Goal: Check status: Check status

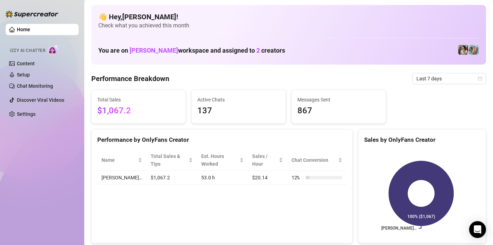
click at [35, 148] on div "Home Izzy AI Chatter Content Setup Chat Monitoring Discover Viral Videos Settin…" at bounding box center [42, 119] width 73 height 239
click at [424, 77] on span "Last 7 days" at bounding box center [449, 78] width 65 height 11
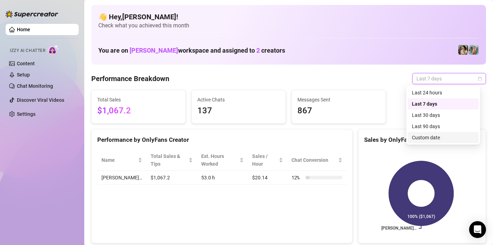
click at [433, 135] on div "Custom date" at bounding box center [443, 138] width 63 height 8
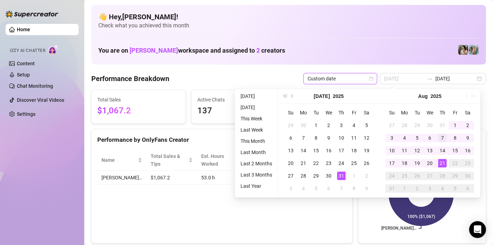
click at [438, 138] on div "7" at bounding box center [442, 138] width 8 height 8
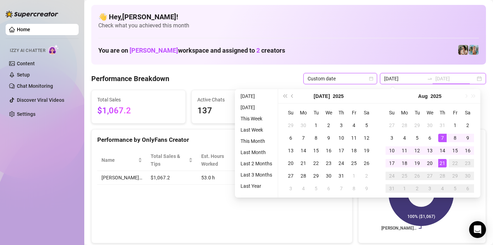
type input "2025-08-07"
drag, startPoint x: 441, startPoint y: 163, endPoint x: 430, endPoint y: 161, distance: 11.4
click at [441, 163] on div "21" at bounding box center [442, 163] width 8 height 8
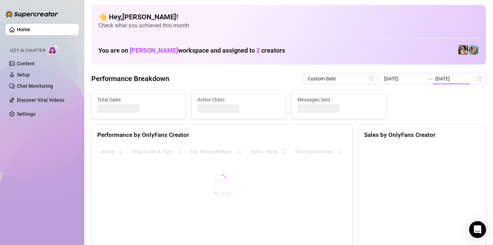
type input "2025-08-07"
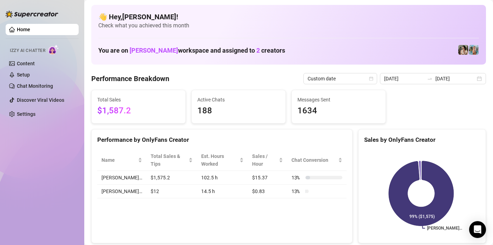
click at [57, 155] on div "Home Izzy AI Chatter Content Setup Chat Monitoring Discover Viral Videos Settin…" at bounding box center [42, 119] width 73 height 239
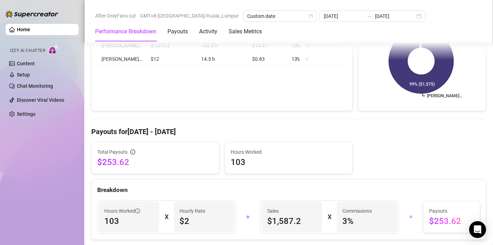
scroll to position [176, 0]
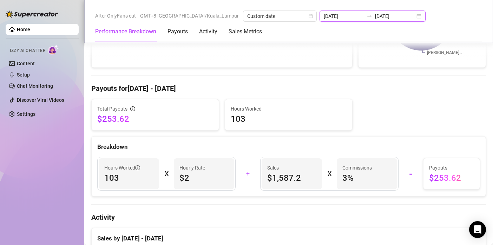
click at [375, 14] on input "2025-08-21" at bounding box center [395, 16] width 40 height 8
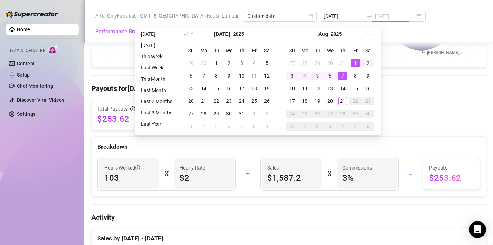
click at [329, 103] on div "20" at bounding box center [330, 101] width 8 height 8
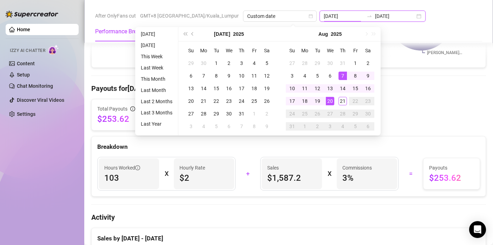
type input "2025-08-20"
click at [312, 215] on h4 "Activity" at bounding box center [288, 218] width 395 height 10
click at [314, 196] on div "Hours Worked 103 X Hourly Rate $2 + Sales $1,587.2 X Commissions 3 % = Payouts …" at bounding box center [289, 173] width 394 height 45
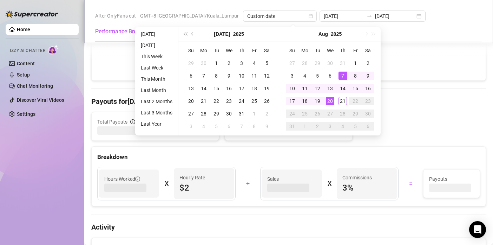
type input "2025-08-20"
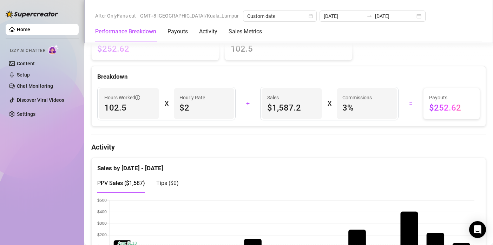
scroll to position [211, 0]
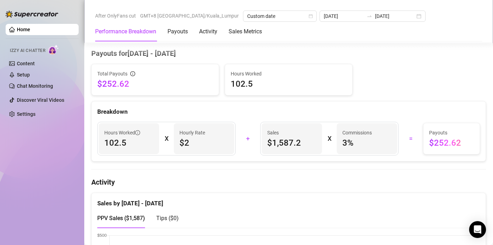
click at [28, 178] on div "Home Izzy AI Chatter Content Setup Chat Monitoring Discover Viral Videos Settin…" at bounding box center [42, 119] width 73 height 239
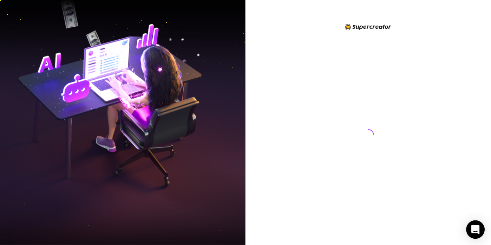
click at [478, 229] on icon "Open Intercom Messenger" at bounding box center [475, 229] width 8 height 9
